Goal: Task Accomplishment & Management: Manage account settings

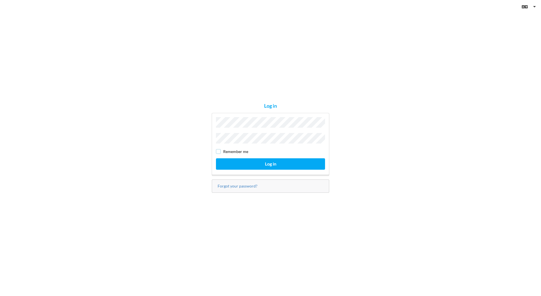
click at [221, 151] on div "Remember me" at bounding box center [270, 152] width 109 height 6
click at [258, 151] on input "checkbox" at bounding box center [256, 151] width 5 height 5
checkbox input "true"
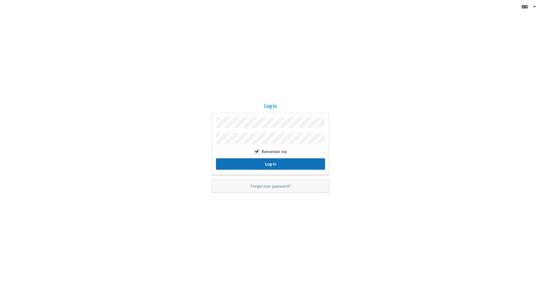
click at [266, 158] on button "Log in" at bounding box center [270, 163] width 109 height 11
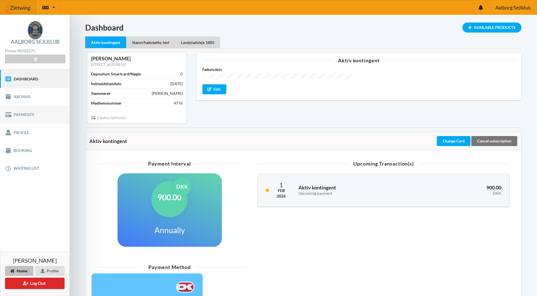
click at [26, 113] on link "Payments" at bounding box center [35, 115] width 70 height 18
